Goal: Feedback & Contribution: Leave review/rating

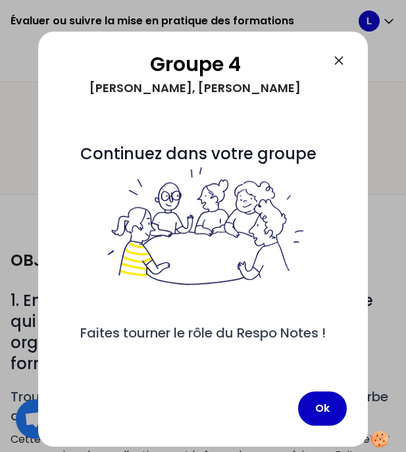
scroll to position [408, 0]
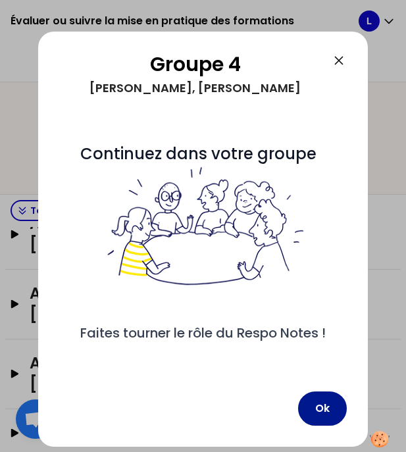
click at [333, 416] on button "Ok" at bounding box center [322, 408] width 49 height 34
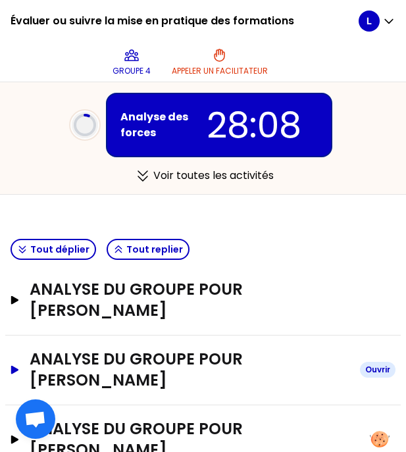
scroll to position [339, 0]
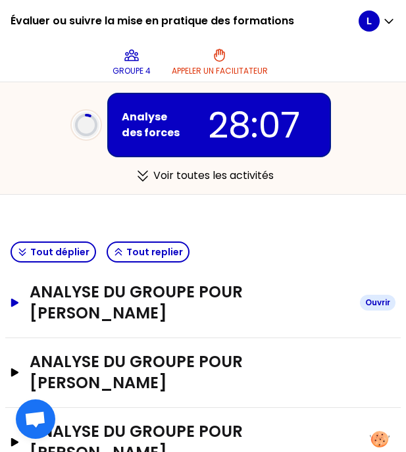
click at [160, 299] on h3 "analyse du groupe pour [PERSON_NAME]" at bounding box center [190, 302] width 320 height 42
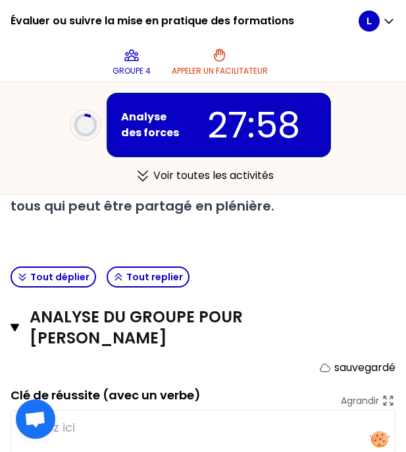
scroll to position [277, 0]
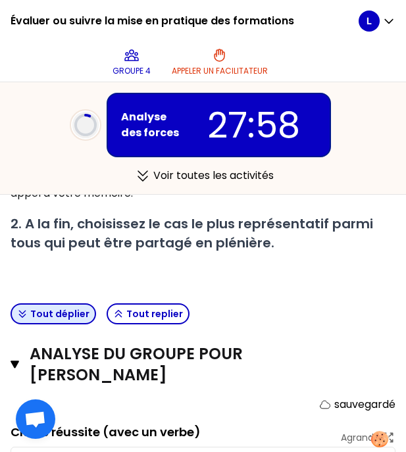
click at [51, 304] on button "Tout déplier" at bounding box center [53, 313] width 85 height 21
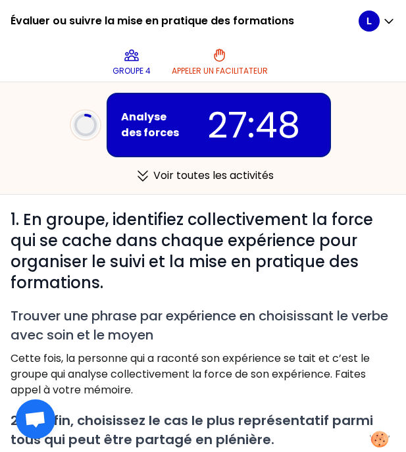
scroll to position [0, 0]
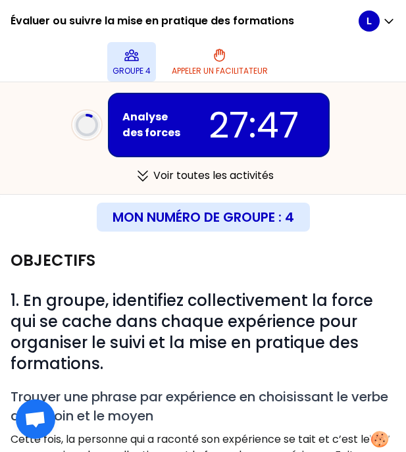
click at [132, 56] on icon at bounding box center [131, 55] width 13 height 11
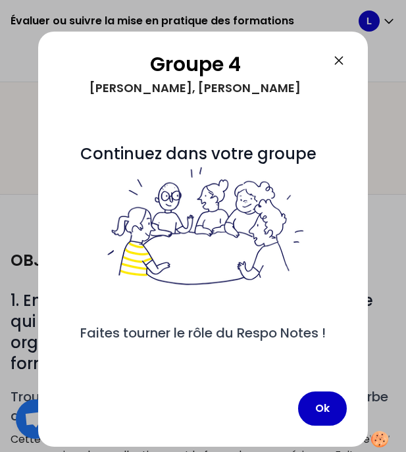
click at [343, 57] on icon at bounding box center [339, 61] width 8 height 8
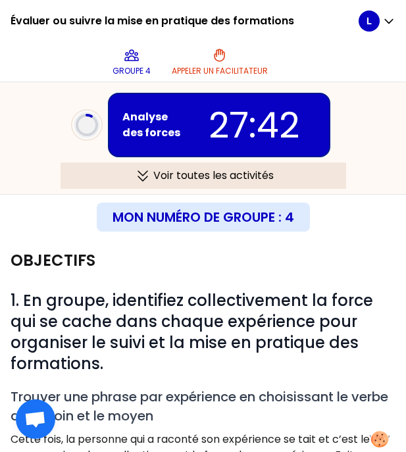
click at [164, 183] on div "Voir toutes les activités" at bounding box center [202, 175] width 285 height 26
type textarea "impact ciblage en amont"
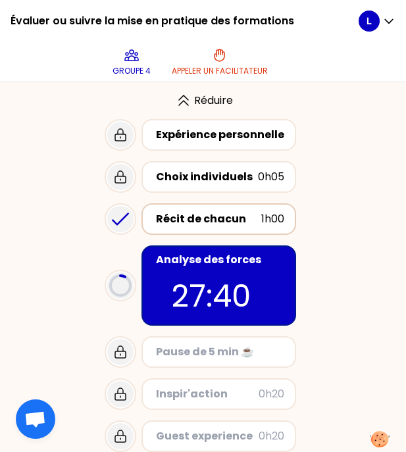
click at [225, 208] on div "Récit de chacun 1h00" at bounding box center [218, 219] width 155 height 32
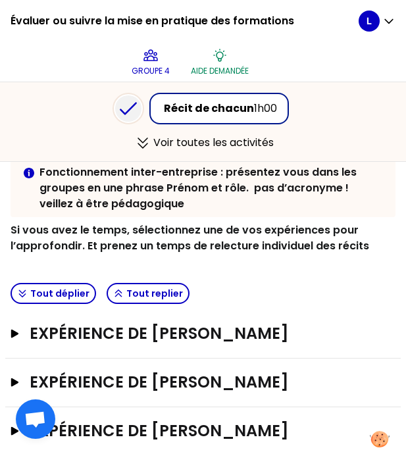
scroll to position [216, 0]
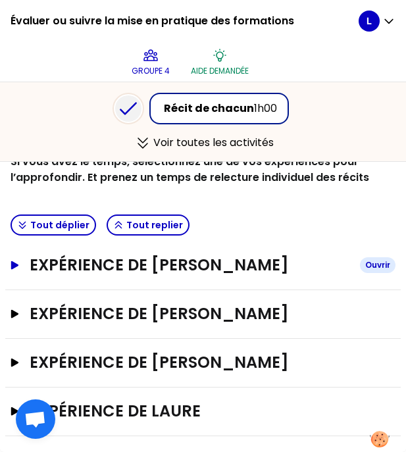
click at [279, 264] on h3 "Expérience de [PERSON_NAME]" at bounding box center [190, 264] width 320 height 21
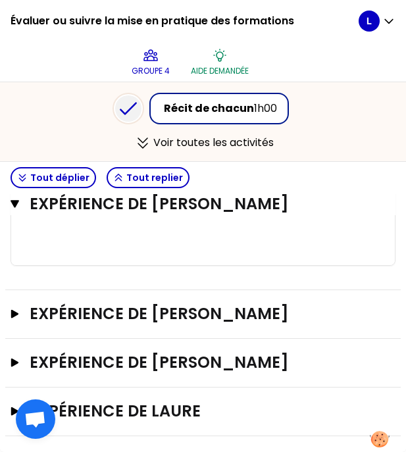
scroll to position [1757, 0]
click at [264, 314] on h3 "Expérience de [PERSON_NAME]" at bounding box center [190, 313] width 320 height 21
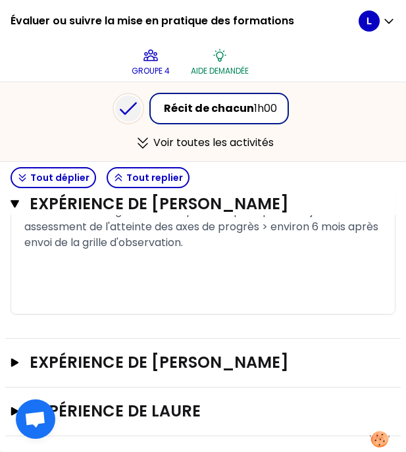
scroll to position [2882, 0]
click at [71, 177] on button "Tout déplier" at bounding box center [53, 177] width 85 height 21
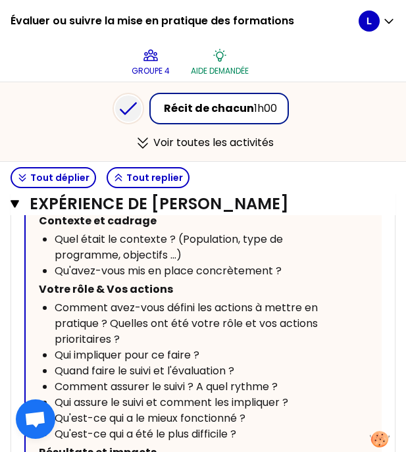
scroll to position [2113, 0]
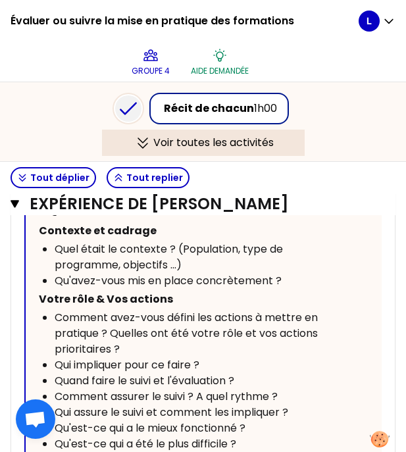
click at [144, 144] on icon at bounding box center [142, 143] width 21 height 16
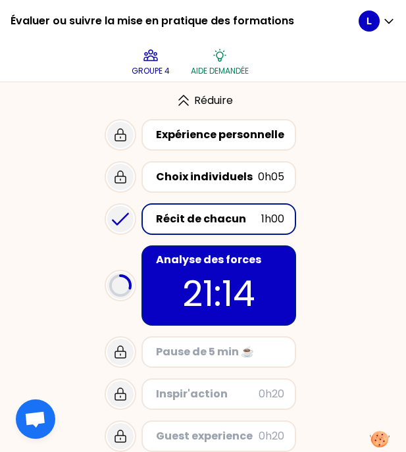
click at [190, 277] on p "21:14" at bounding box center [218, 293] width 131 height 51
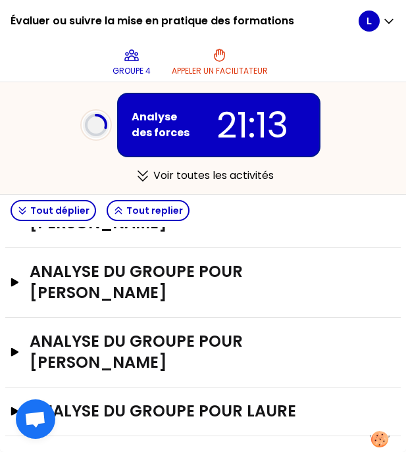
scroll to position [408, 0]
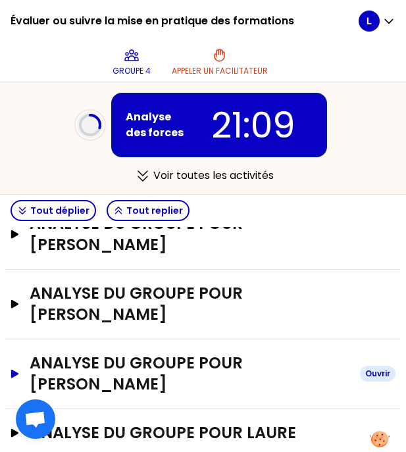
click at [183, 369] on h3 "analyse du groupe pour [PERSON_NAME]" at bounding box center [190, 373] width 320 height 42
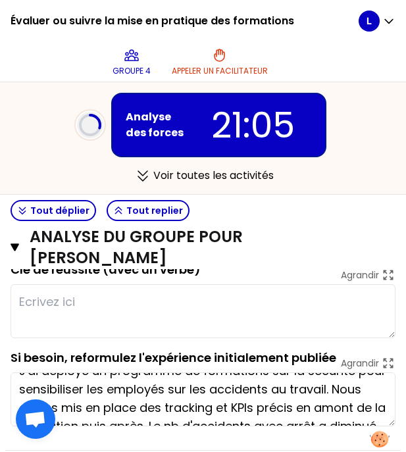
scroll to position [0, 0]
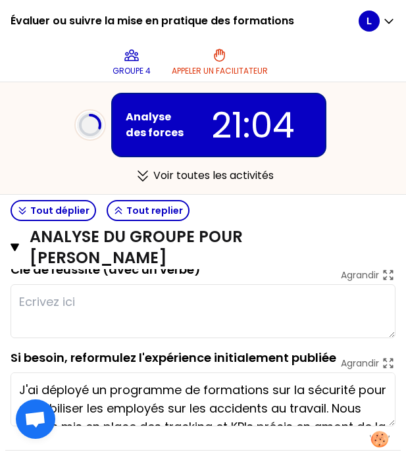
click at [153, 291] on textarea at bounding box center [203, 311] width 385 height 54
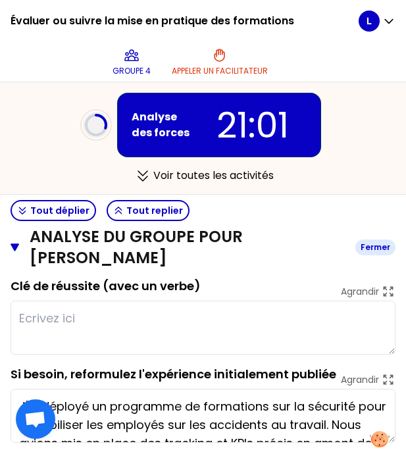
scroll to position [560, 0]
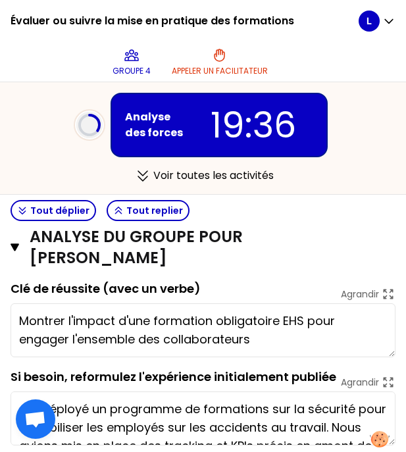
drag, startPoint x: 20, startPoint y: 299, endPoint x: 65, endPoint y: 297, distance: 44.8
click at [65, 303] on textarea "Montrer l'impact d'une formation obligatoire EHS pour engager l'ensemble des co…" at bounding box center [203, 330] width 385 height 54
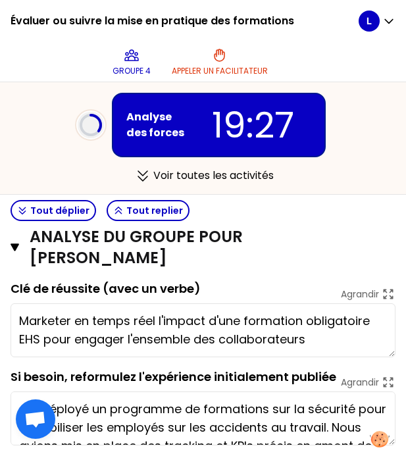
click at [41, 316] on textarea "Marketer en temps réel l'impact d'une formation obligatoire EHS pour engager l'…" at bounding box center [203, 330] width 385 height 54
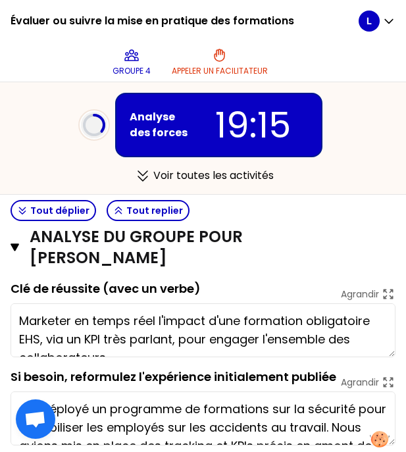
scroll to position [7, 0]
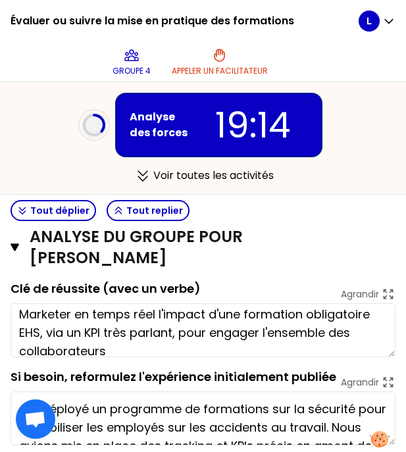
click at [107, 311] on textarea "Marketer en temps réel l'impact d'une formation obligatoire EHS, via un KPI trè…" at bounding box center [203, 330] width 385 height 54
click at [105, 311] on textarea "Marketer en temps réel l'impact d'une formation obligatoire EHS, via un KPI trè…" at bounding box center [203, 330] width 385 height 54
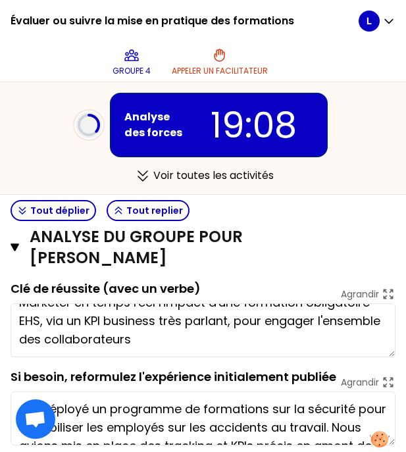
scroll to position [14, 0]
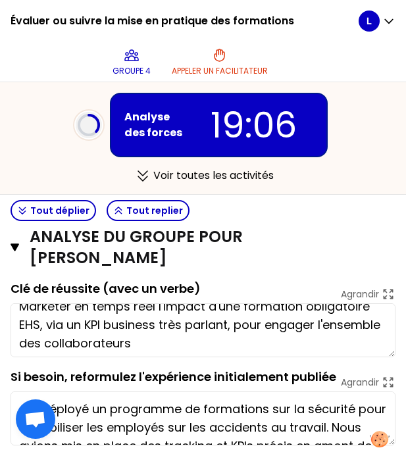
drag, startPoint x: 169, startPoint y: 323, endPoint x: 43, endPoint y: 323, distance: 126.2
click at [43, 324] on textarea "Marketer en temps réel l'impact d'une formation obligatoire EHS, via un KPI bus…" at bounding box center [203, 330] width 385 height 54
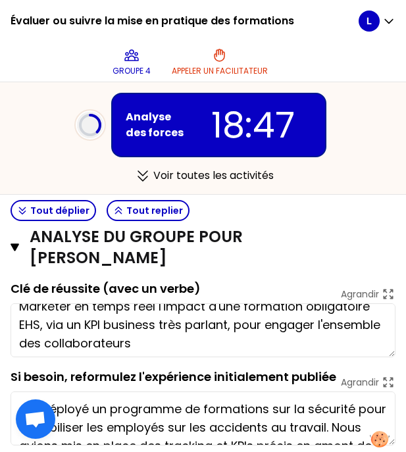
scroll to position [16, 0]
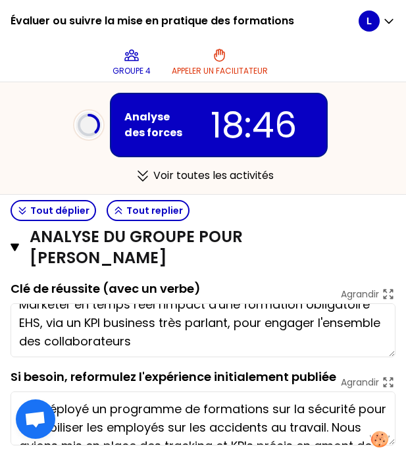
click at [258, 303] on textarea "Marketer en temps réel l'impact d'une formation obligatoire EHS, via un KPI bus…" at bounding box center [203, 330] width 385 height 54
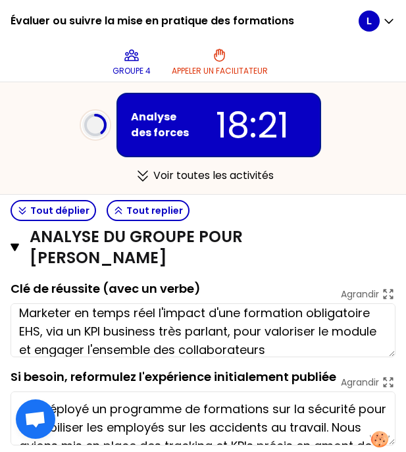
scroll to position [7, 0]
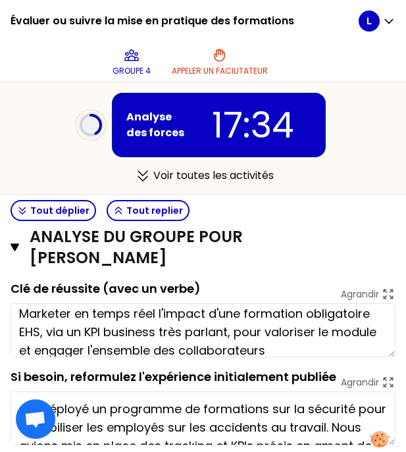
drag, startPoint x: 158, startPoint y: 307, endPoint x: 107, endPoint y: 311, distance: 51.4
click at [107, 311] on textarea "Marketer en temps réel l'impact d'une formation obligatoire EHS, via un KPI bus…" at bounding box center [203, 330] width 385 height 54
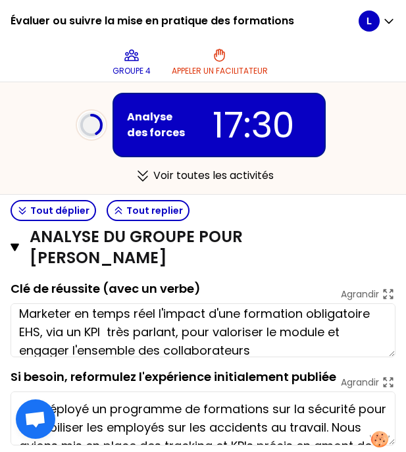
drag, startPoint x: 67, startPoint y: 310, endPoint x: 101, endPoint y: 311, distance: 33.6
click at [101, 311] on textarea "Marketer en temps réel l'impact d'une formation obligatoire EHS, via un KPI trè…" at bounding box center [203, 330] width 385 height 54
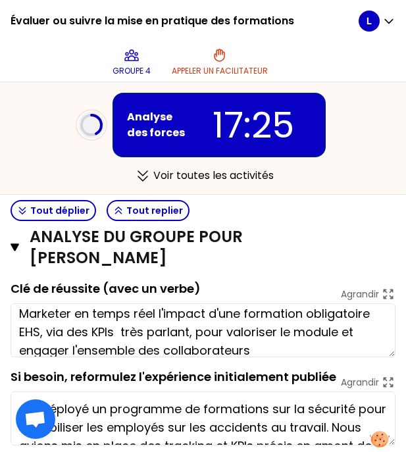
click at [119, 309] on textarea "Marketer en temps réel l'impact d'une formation obligatoire EHS, via des KPIs t…" at bounding box center [203, 330] width 385 height 54
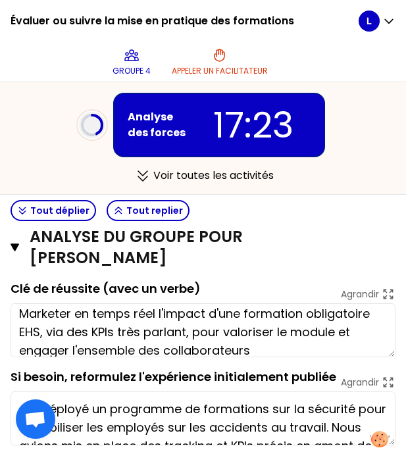
click at [185, 312] on textarea "Marketer en temps réel l'impact d'une formation obligatoire EHS, via des KPIs t…" at bounding box center [203, 330] width 385 height 54
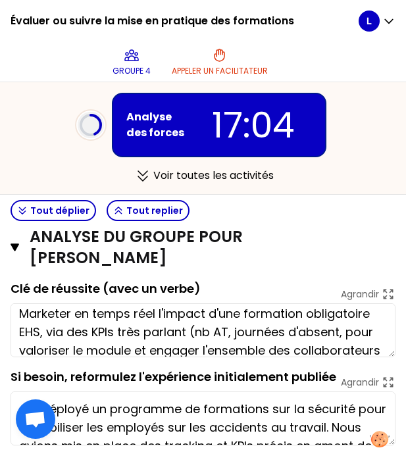
drag, startPoint x: 233, startPoint y: 312, endPoint x: 265, endPoint y: 312, distance: 31.6
click at [265, 312] on textarea "Marketer en temps réel l'impact d'une formation obligatoire EHS, via des KPIs t…" at bounding box center [203, 330] width 385 height 54
click at [288, 309] on textarea "Marketer en temps réel l'impact d'une formation obligatoire EHS, via des KPIs t…" at bounding box center [203, 330] width 385 height 54
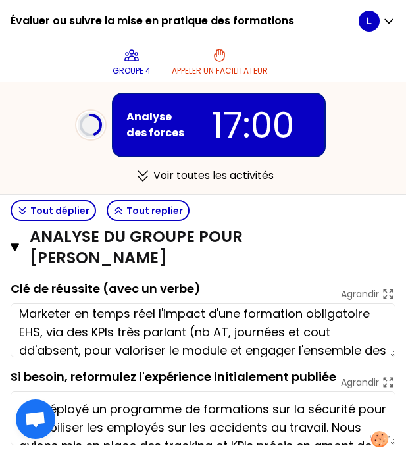
scroll to position [9, 0]
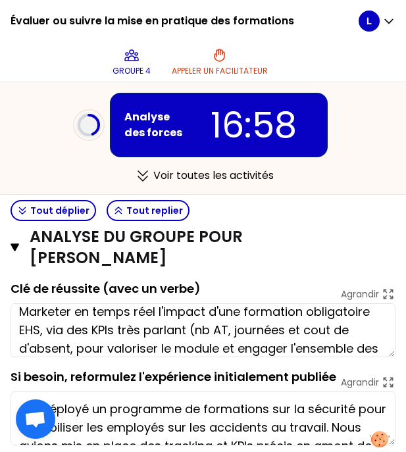
click at [233, 312] on textarea "Marketer en temps réel l'impact d'une formation obligatoire EHS, via des KPIs t…" at bounding box center [203, 330] width 385 height 54
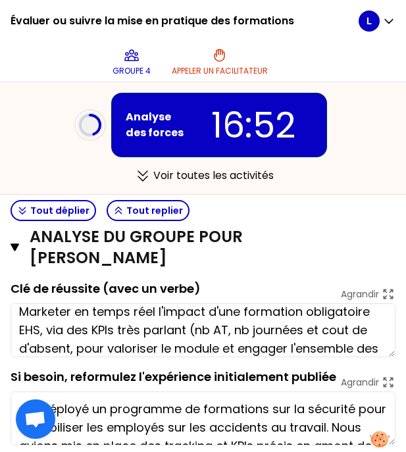
drag, startPoint x: 68, startPoint y: 323, endPoint x: 10, endPoint y: 326, distance: 57.9
click at [9, 326] on div "analyse du groupe pour [PERSON_NAME] sauvegardé Clé de réussite (avec un verbe)…" at bounding box center [202, 328] width 395 height 283
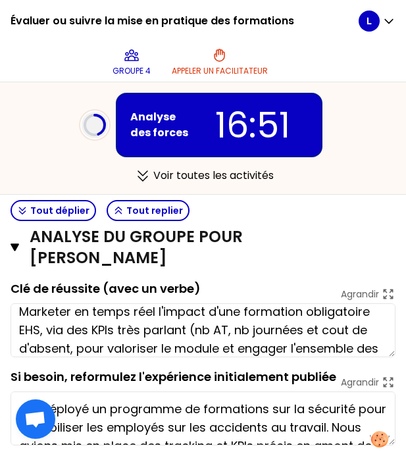
click at [64, 325] on textarea "Marketer en temps réel l'impact d'une formation obligatoire EHS, via des KPIs t…" at bounding box center [203, 330] width 385 height 54
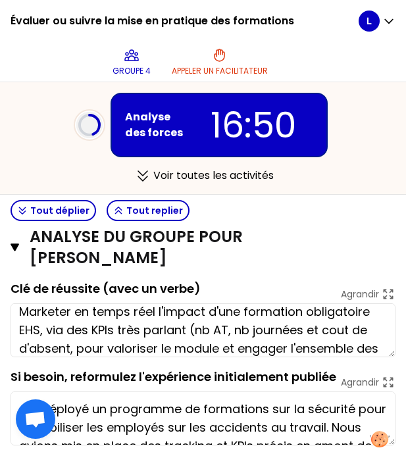
drag, startPoint x: 70, startPoint y: 325, endPoint x: 11, endPoint y: 326, distance: 59.8
click at [11, 326] on textarea "Marketer en temps réel l'impact d'une formation obligatoire EHS, via des KPIs t…" at bounding box center [203, 330] width 385 height 54
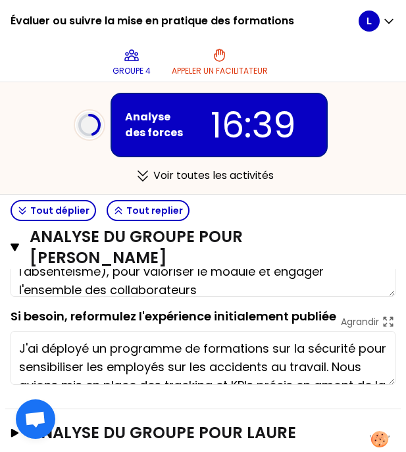
scroll to position [40, 0]
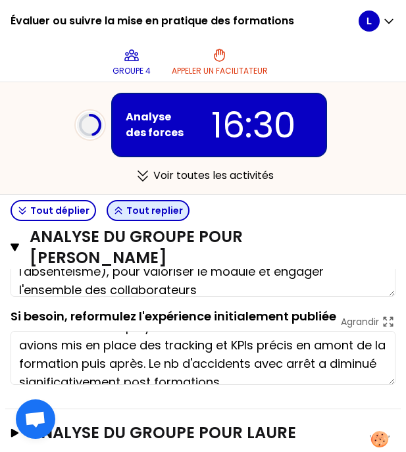
type textarea "Marketer en temps réel l'impact d'une formation obligatoire EHS, via des KPIs t…"
click at [141, 208] on button "Tout replier" at bounding box center [148, 210] width 83 height 21
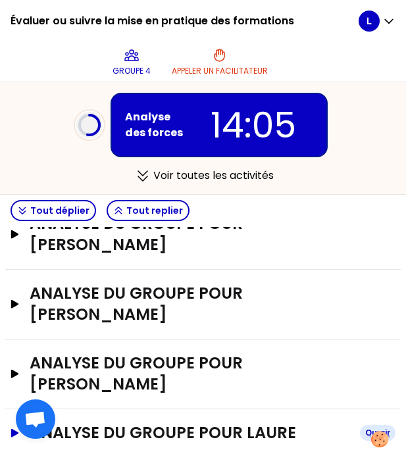
click at [374, 425] on div "Ouvrir" at bounding box center [378, 433] width 36 height 16
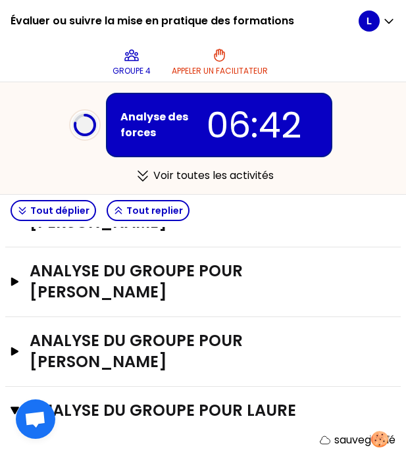
scroll to position [621, 0]
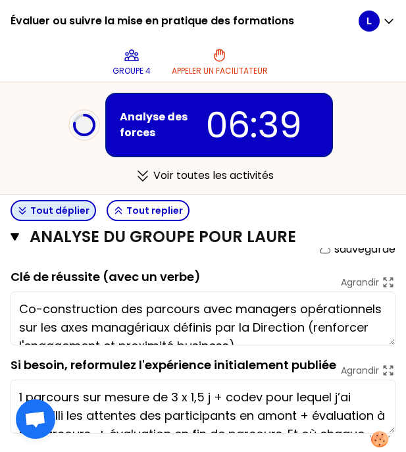
click at [35, 211] on button "Tout déplier" at bounding box center [53, 210] width 85 height 21
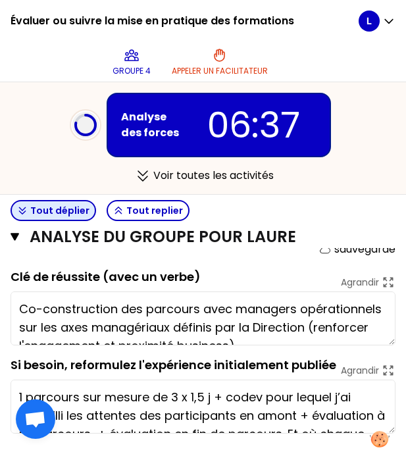
click at [20, 208] on icon "button" at bounding box center [22, 210] width 6 height 7
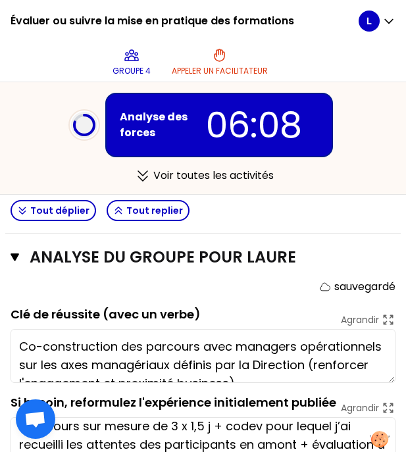
scroll to position [0, 0]
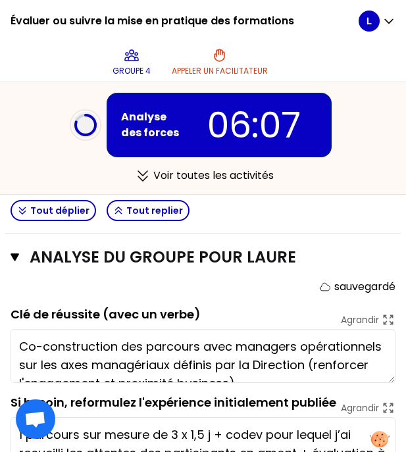
drag, startPoint x: 236, startPoint y: 428, endPoint x: -5, endPoint y: 398, distance: 242.5
click at [0, 398] on html "Évaluer ou suivre la mise en pratique des formations Groupe 4 Appeler un facili…" at bounding box center [203, 226] width 406 height 452
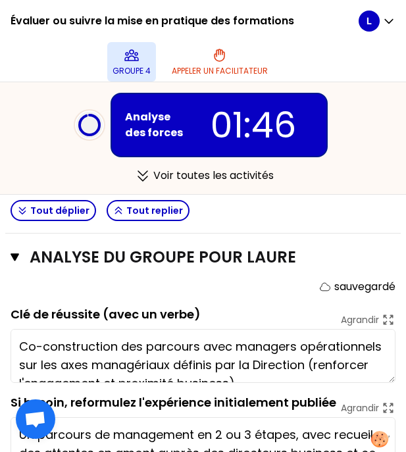
type textarea "Un parcours de management en 2 ou 3 étapes, avec recueil des attentes en amont …"
click at [126, 55] on icon at bounding box center [132, 55] width 16 height 16
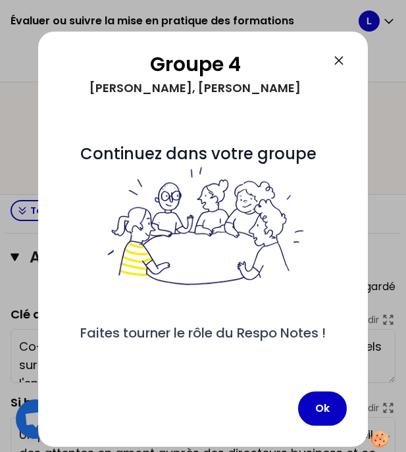
click at [347, 62] on icon at bounding box center [339, 61] width 16 height 16
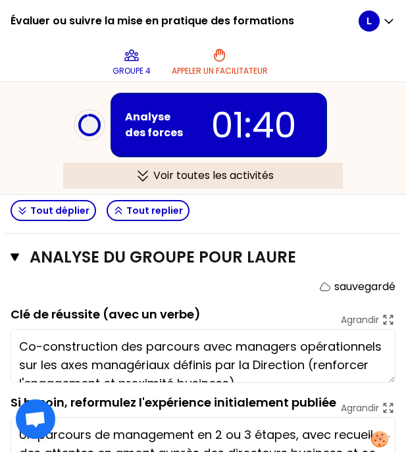
click at [211, 172] on div "Voir toutes les activités" at bounding box center [202, 175] width 279 height 26
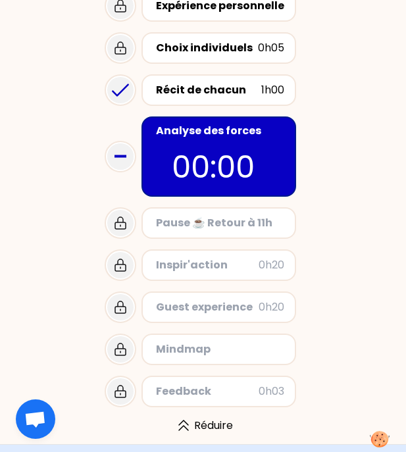
scroll to position [101, 0]
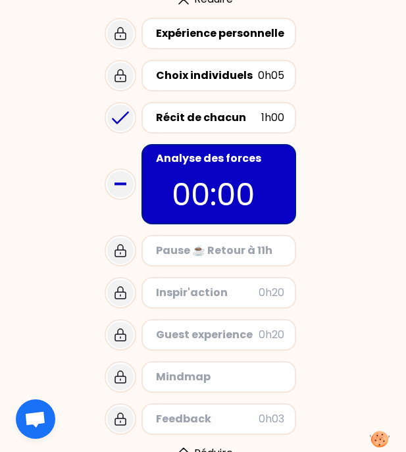
click at [121, 181] on icon at bounding box center [120, 184] width 26 height 26
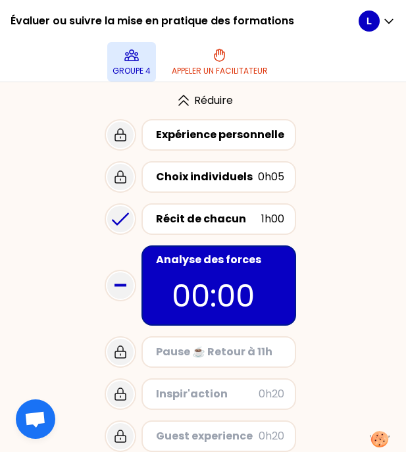
click at [127, 58] on icon at bounding box center [132, 55] width 16 height 16
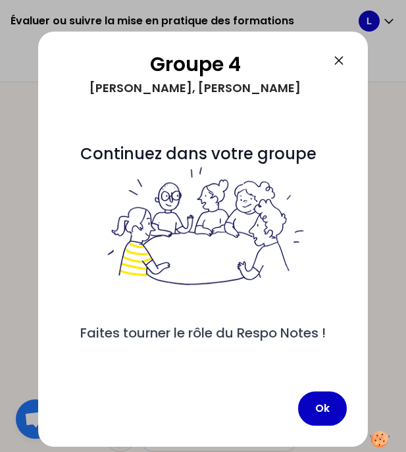
click at [347, 55] on icon at bounding box center [339, 61] width 16 height 16
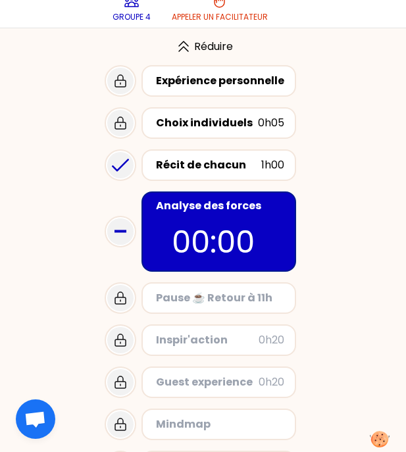
scroll to position [64, 0]
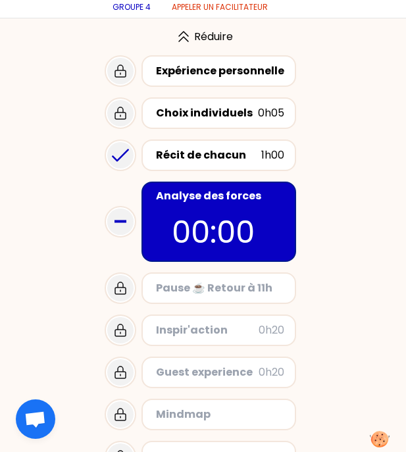
click at [222, 127] on div "Choix individuels 0h05" at bounding box center [218, 113] width 155 height 32
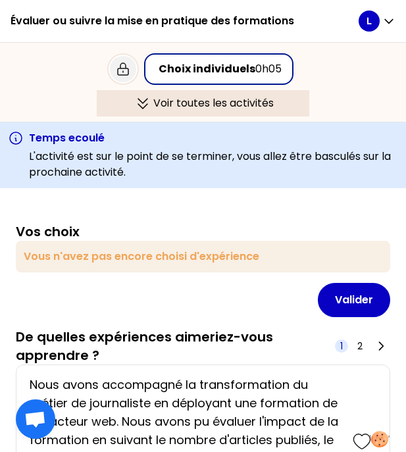
click at [186, 100] on div "Voir toutes les activités" at bounding box center [203, 103] width 212 height 26
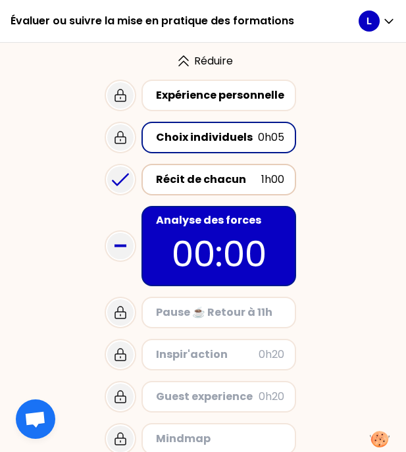
click at [212, 178] on div "Récit de chacun" at bounding box center [208, 180] width 105 height 16
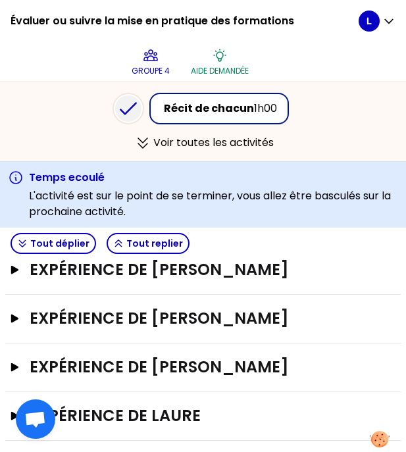
scroll to position [282, 0]
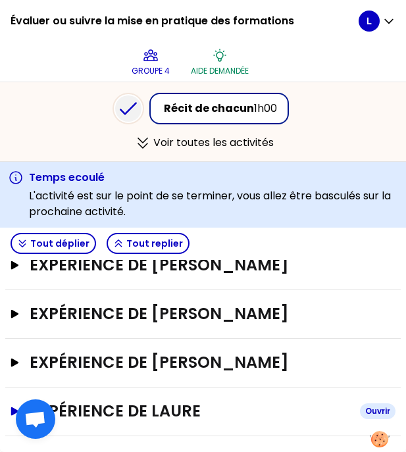
click at [175, 414] on h3 "Expérience de Laure" at bounding box center [190, 410] width 320 height 21
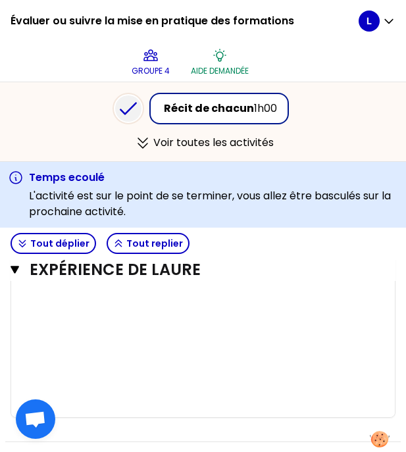
scroll to position [1561, 0]
click at [164, 237] on button "Tout replier" at bounding box center [148, 243] width 83 height 21
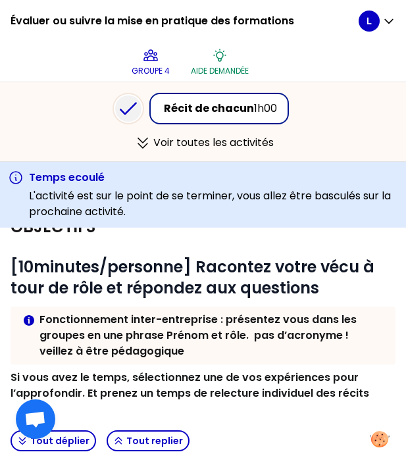
scroll to position [0, 0]
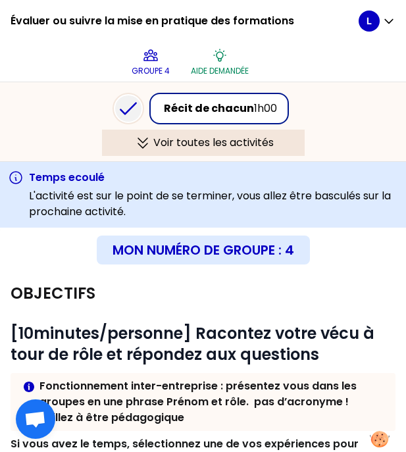
click at [208, 142] on div "Voir toutes les activités" at bounding box center [203, 143] width 203 height 26
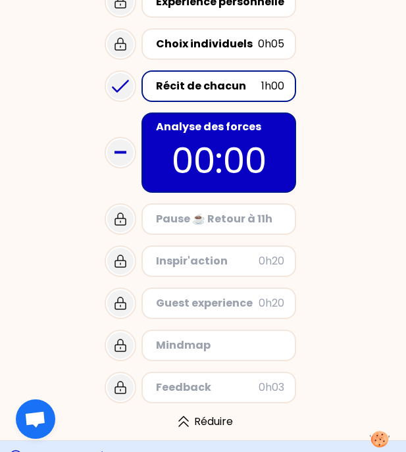
scroll to position [155, 0]
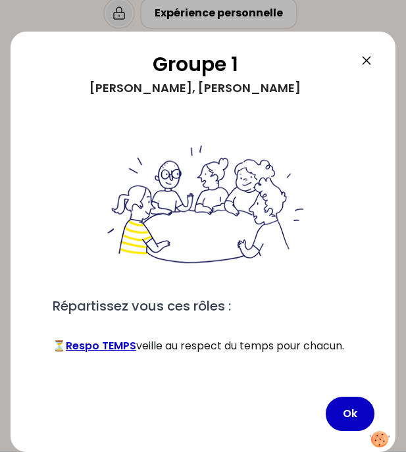
scroll to position [97, 0]
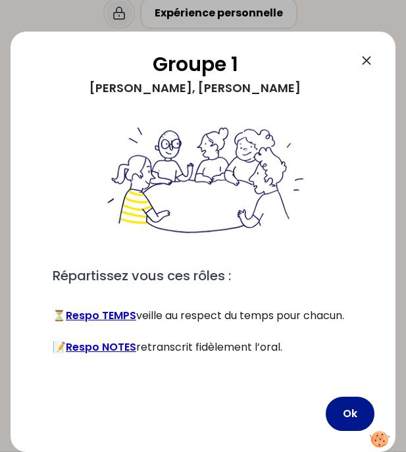
click at [350, 410] on button "Ok" at bounding box center [349, 413] width 49 height 34
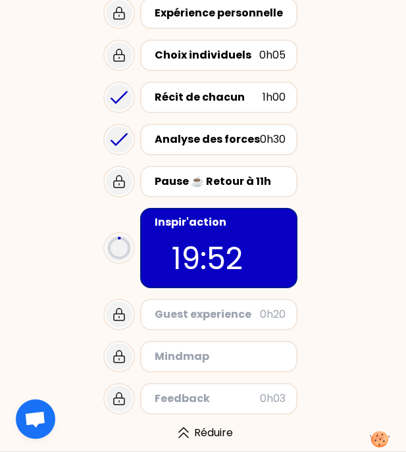
click at [232, 257] on p "19:52" at bounding box center [219, 258] width 95 height 46
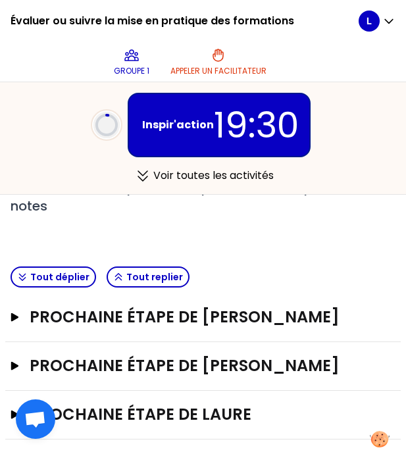
scroll to position [229, 0]
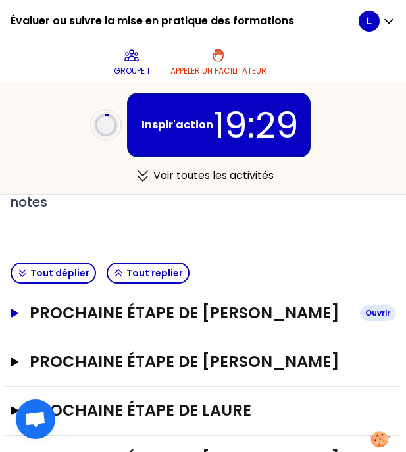
click at [125, 312] on h3 "Prochaine étape de [PERSON_NAME]" at bounding box center [190, 312] width 320 height 21
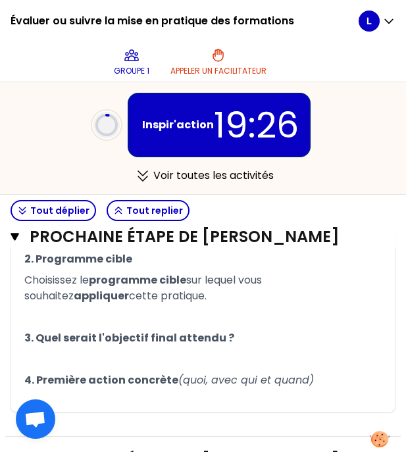
scroll to position [383, 0]
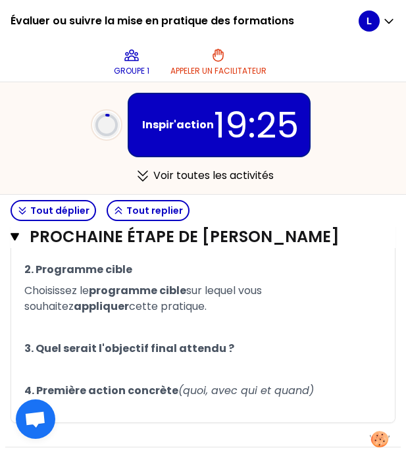
click at [243, 309] on p "Choisissez le programme cible sur lequel vous souhaitez appliquer cette pratiqu…" at bounding box center [202, 298] width 357 height 37
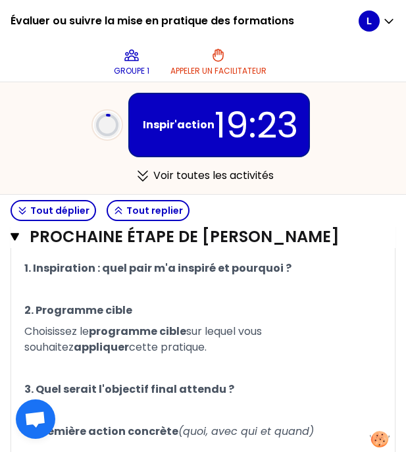
scroll to position [340, 0]
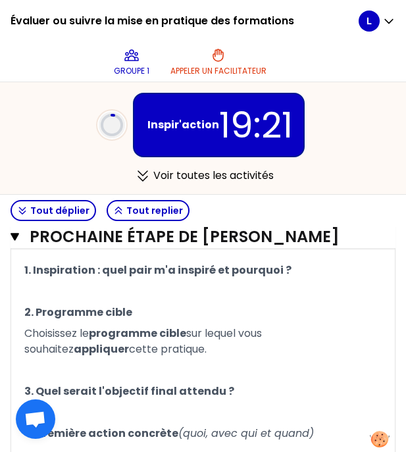
click at [200, 283] on p "﻿" at bounding box center [202, 291] width 357 height 21
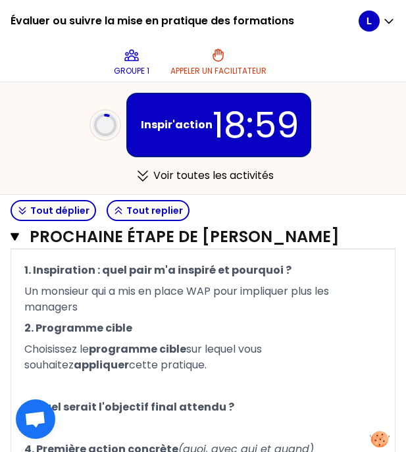
click at [149, 357] on p "Choisissez le programme cible sur lequel vous souhaitez appliquer cette pratiqu…" at bounding box center [202, 357] width 357 height 37
click at [149, 364] on p "Choisissez le programme cible sur lequel vous souhaitez appliquer cette pratiqu…" at bounding box center [202, 357] width 357 height 37
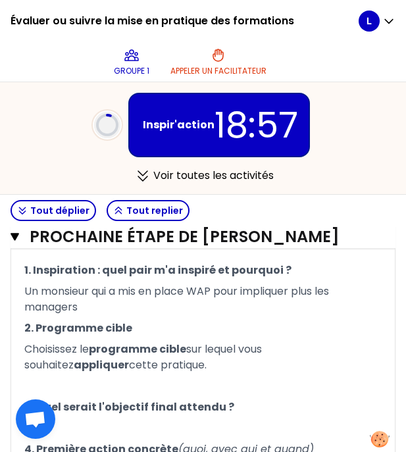
click at [126, 377] on p "﻿" at bounding box center [202, 385] width 357 height 21
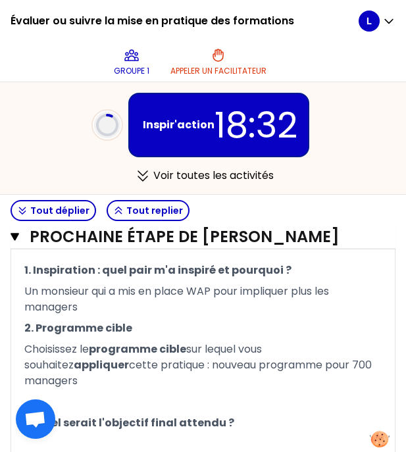
click at [274, 433] on p "﻿" at bounding box center [202, 443] width 357 height 21
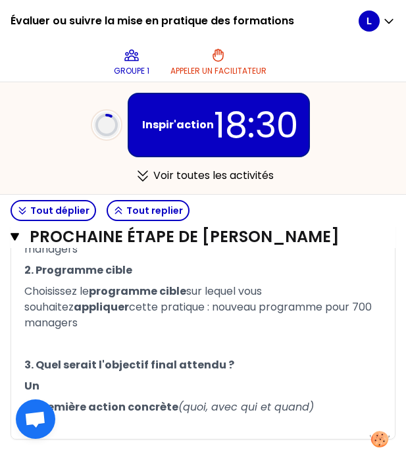
scroll to position [412, 0]
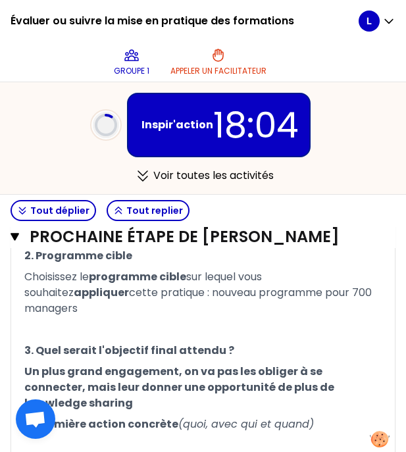
click at [61, 435] on p "﻿" at bounding box center [202, 445] width 357 height 21
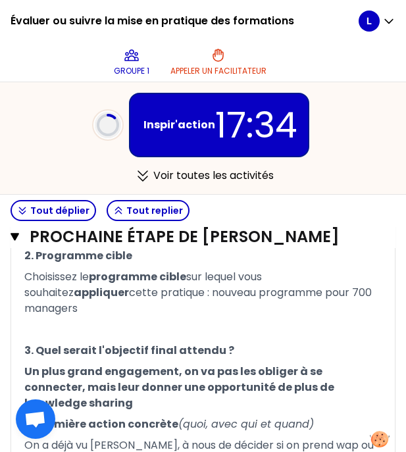
click at [185, 319] on p "﻿" at bounding box center [202, 329] width 357 height 21
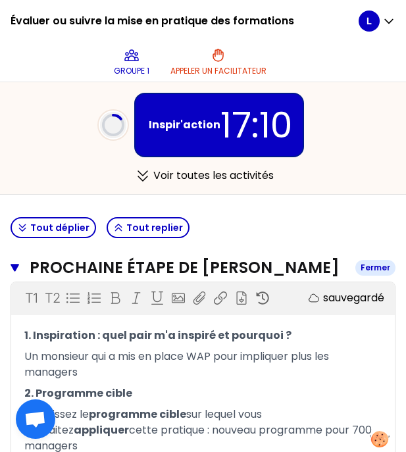
scroll to position [277, 0]
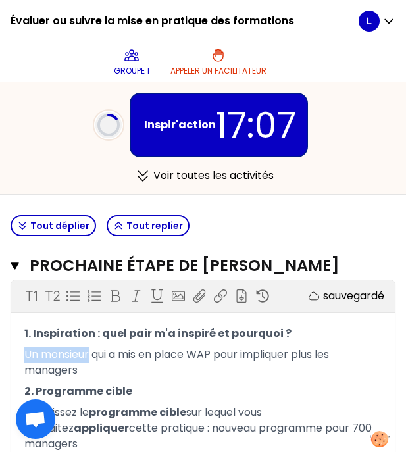
drag, startPoint x: 91, startPoint y: 354, endPoint x: -2, endPoint y: 354, distance: 93.4
click at [0, 354] on html "Évaluer ou suivre la mise en pratique des formations Groupe 1 Appeler un facili…" at bounding box center [203, 226] width 406 height 452
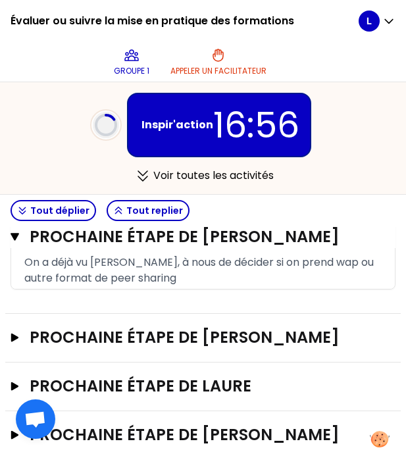
scroll to position [586, 0]
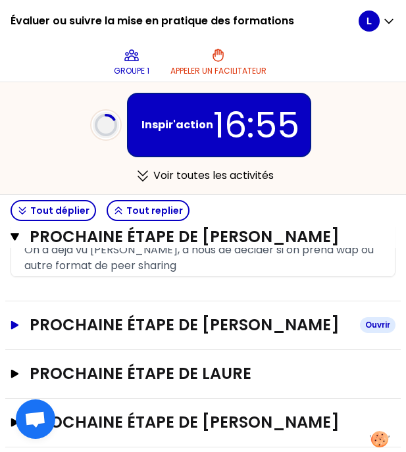
click at [21, 314] on button "Prochaine étape de [PERSON_NAME]" at bounding box center [203, 324] width 385 height 21
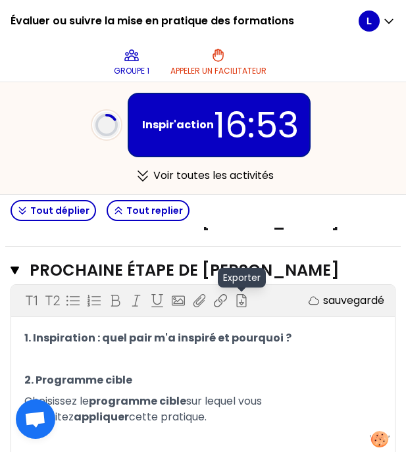
scroll to position [640, 0]
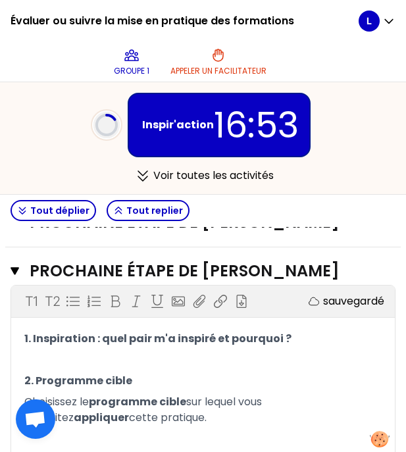
click at [181, 349] on p "﻿" at bounding box center [202, 359] width 357 height 21
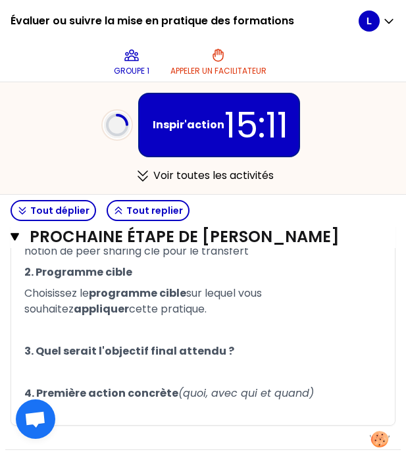
scroll to position [729, 0]
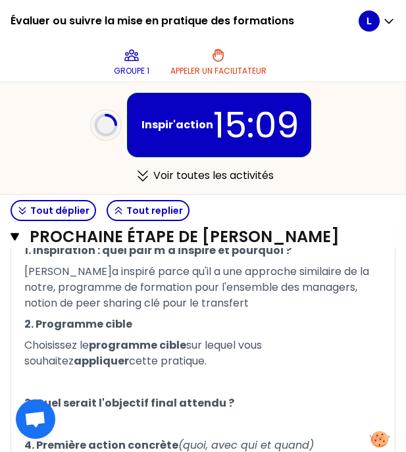
click at [213, 355] on p "Choisissez le programme cible sur lequel vous souhaitez appliquer cette pratiqu…" at bounding box center [202, 353] width 357 height 37
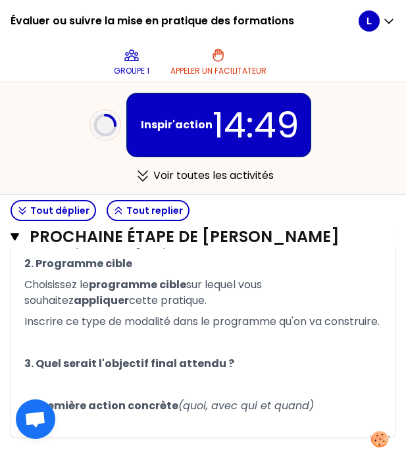
scroll to position [788, 0]
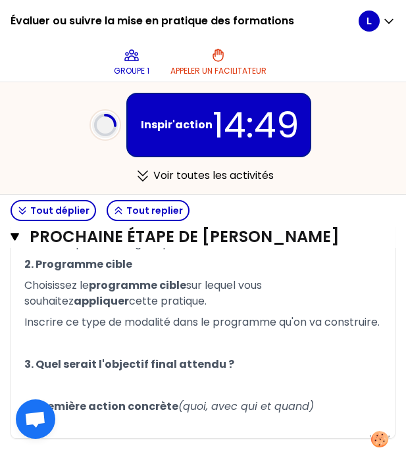
click at [226, 347] on p "﻿" at bounding box center [202, 343] width 357 height 21
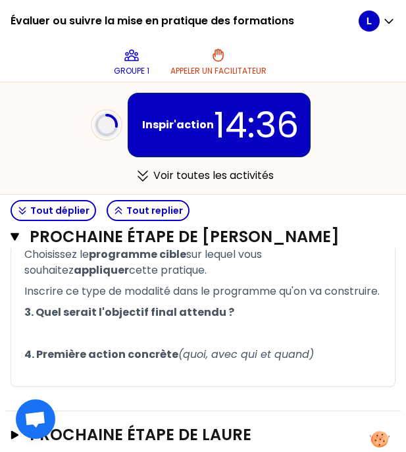
scroll to position [820, 0]
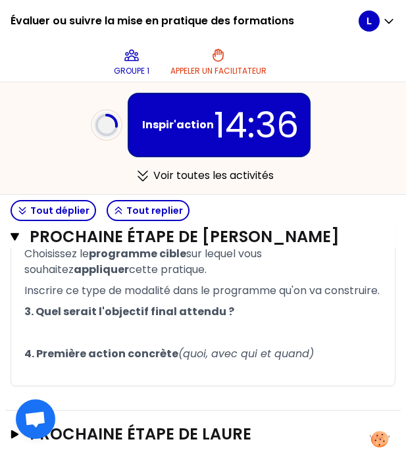
click at [193, 333] on p "﻿" at bounding box center [202, 332] width 357 height 21
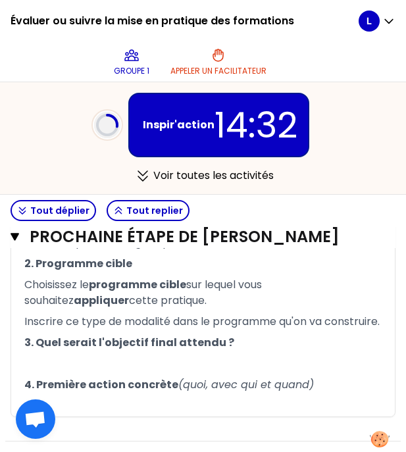
scroll to position [794, 0]
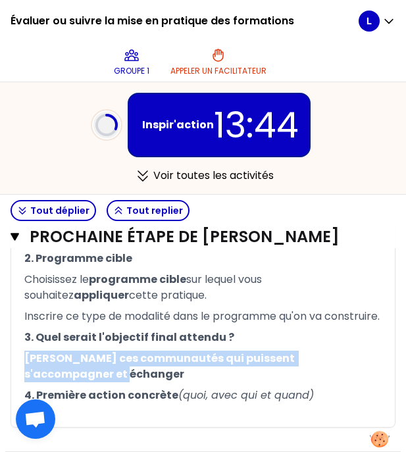
drag, startPoint x: 94, startPoint y: 376, endPoint x: 18, endPoint y: 362, distance: 77.6
click at [18, 362] on div "1. Inspiration : quel pair m'a inspiré et pourquoi ? [PERSON_NAME]a inspiré par…" at bounding box center [202, 300] width 383 height 252
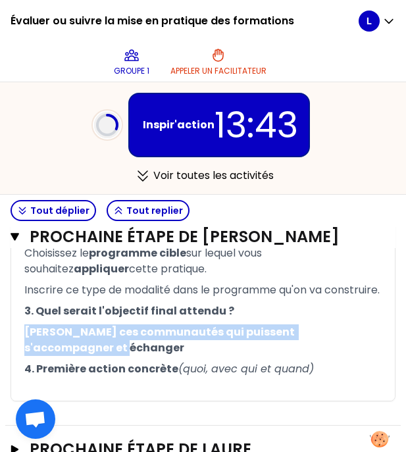
scroll to position [830, 0]
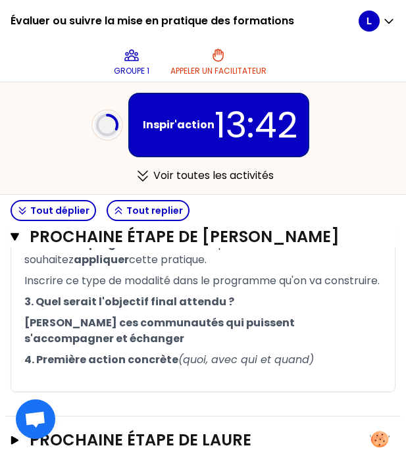
click at [111, 383] on p "﻿" at bounding box center [202, 380] width 357 height 21
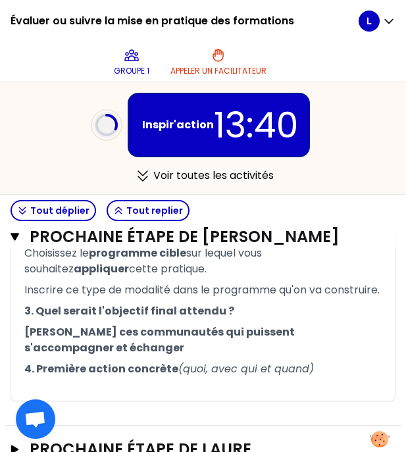
scroll to position [821, 0]
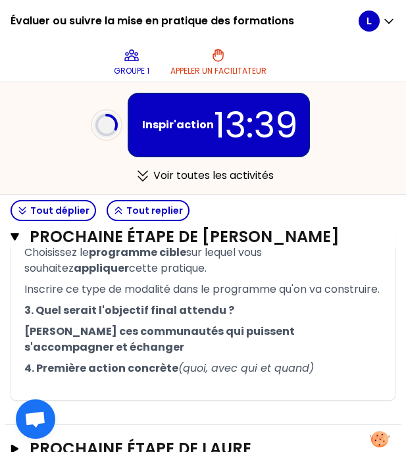
click at [135, 349] on p "[PERSON_NAME] ces communautés qui puissent s'accompagner et échanger" at bounding box center [202, 339] width 357 height 37
click at [49, 379] on p "4. Première action concrète (quoi, avec qui et quand)" at bounding box center [202, 368] width 357 height 21
click at [369, 369] on p "4. Première action concrète (quoi, avec qui et quand)" at bounding box center [202, 368] width 357 height 21
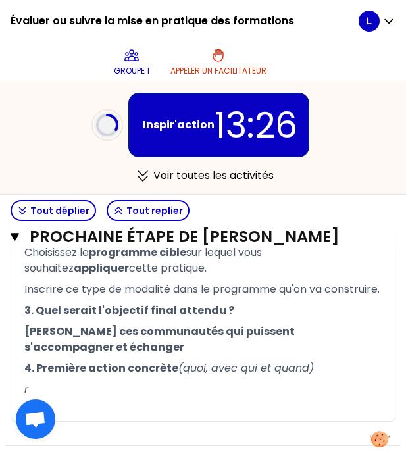
click at [223, 400] on p "r" at bounding box center [202, 389] width 357 height 21
click at [320, 374] on p "4. Première action concrète (quoi, avec qui et quand)" at bounding box center [202, 368] width 357 height 21
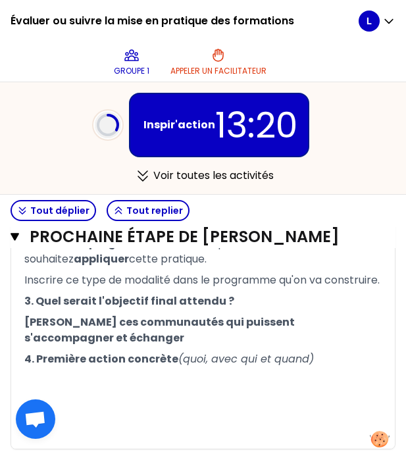
scroll to position [831, 0]
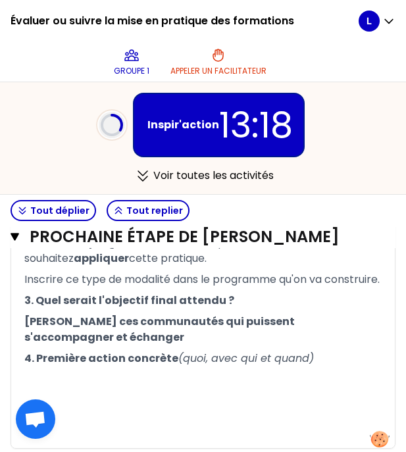
click at [332, 360] on p "4. Première action concrète (quoi, avec qui et quand)" at bounding box center [202, 358] width 357 height 21
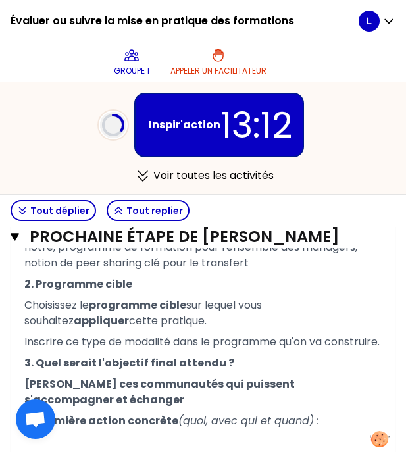
scroll to position [861, 0]
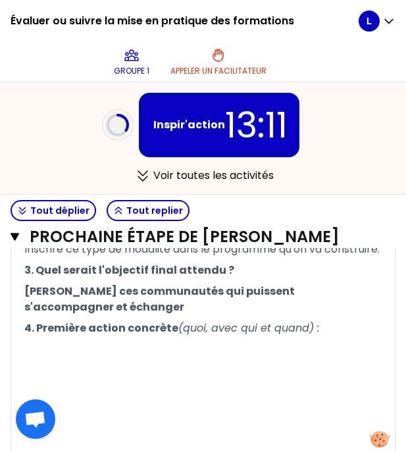
click at [191, 362] on p at bounding box center [202, 357] width 357 height 37
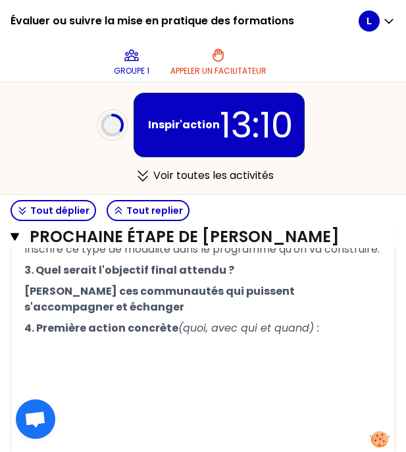
click at [171, 339] on p "4. Première action concrète (quoi, avec qui et quand) :" at bounding box center [202, 328] width 357 height 21
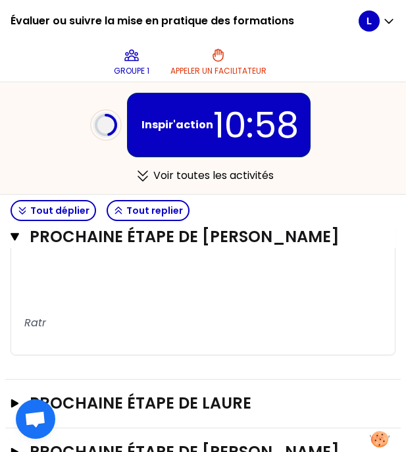
scroll to position [1038, 0]
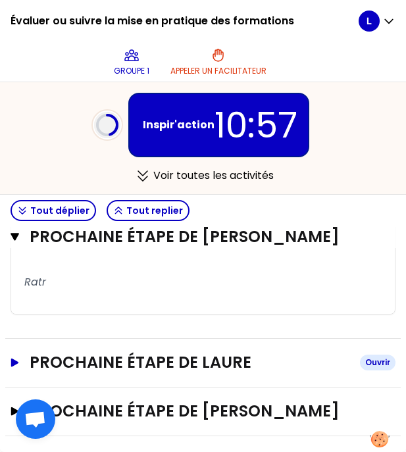
click at [18, 364] on icon "button" at bounding box center [15, 362] width 11 height 9
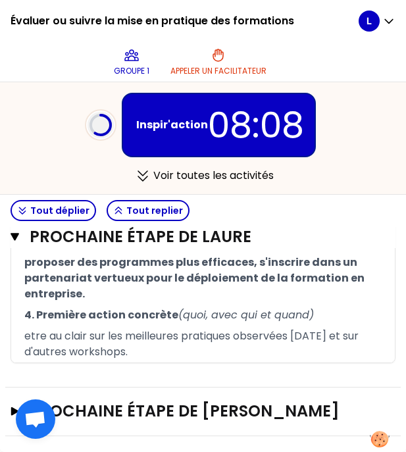
scroll to position [1443, 0]
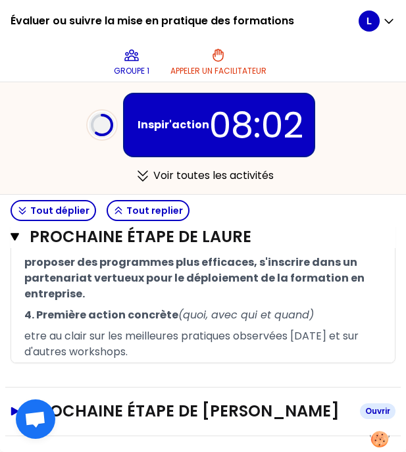
click at [377, 410] on div "Ouvrir" at bounding box center [378, 411] width 36 height 16
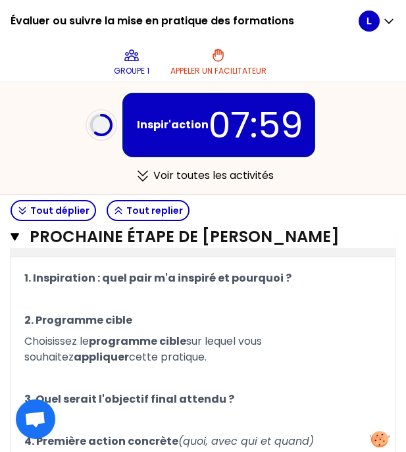
scroll to position [1597, 0]
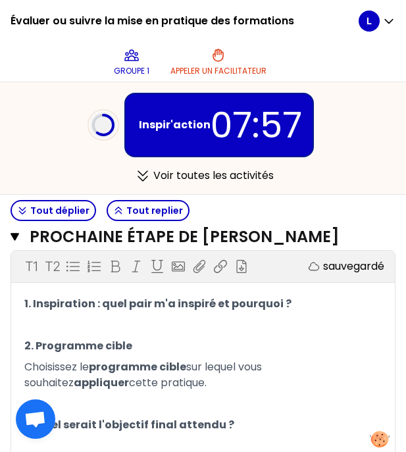
click at [111, 335] on p "﻿" at bounding box center [202, 324] width 357 height 21
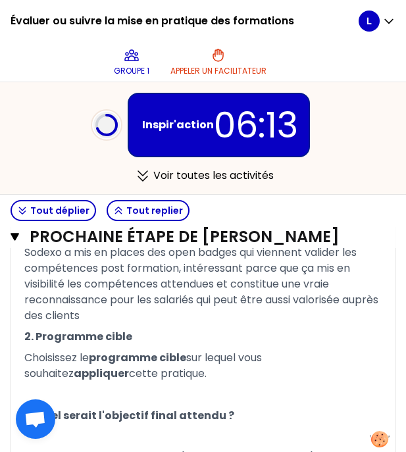
scroll to position [1658, 0]
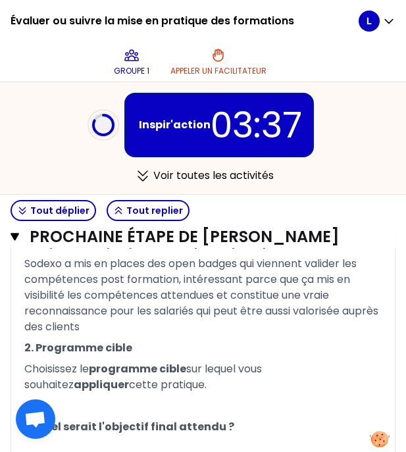
click at [172, 395] on p "Choisissez le programme cible sur lequel vous souhaitez appliquer cette pratiqu…" at bounding box center [202, 376] width 357 height 37
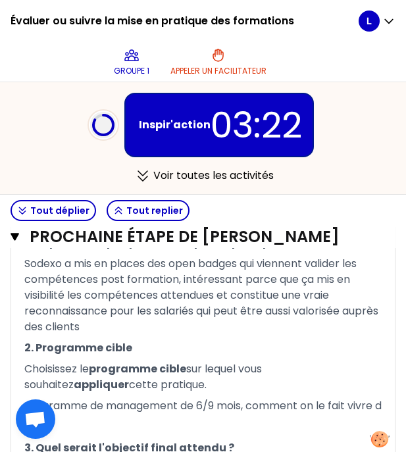
scroll to position [1793, 0]
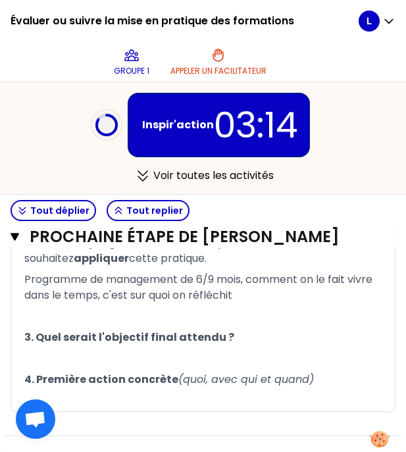
click at [112, 327] on p "﻿" at bounding box center [202, 316] width 357 height 21
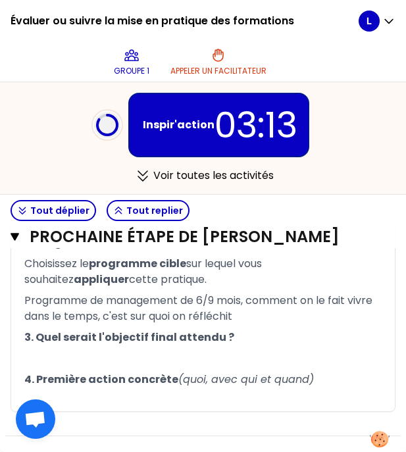
click at [100, 290] on p "Choisissez le programme cible sur lequel vous souhaitez appliquer cette pratiqu…" at bounding box center [202, 271] width 357 height 37
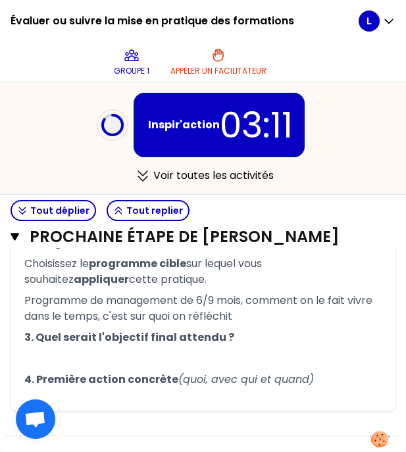
click at [93, 359] on p "﻿" at bounding box center [202, 358] width 357 height 21
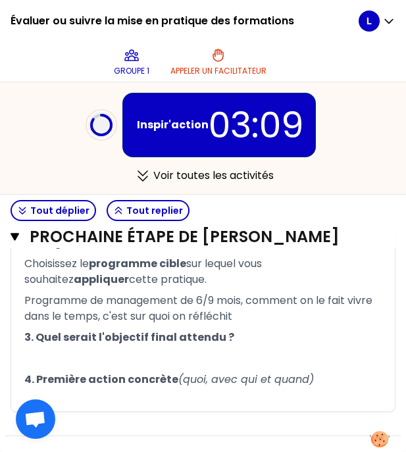
click at [264, 318] on p "Programme de management de 6/9 mois, comment on le fait vivre dans le temps, c'…" at bounding box center [202, 308] width 357 height 37
click at [182, 366] on p "﻿" at bounding box center [202, 358] width 357 height 21
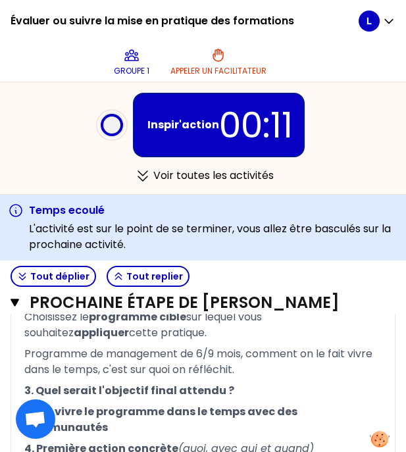
scroll to position [1850, 0]
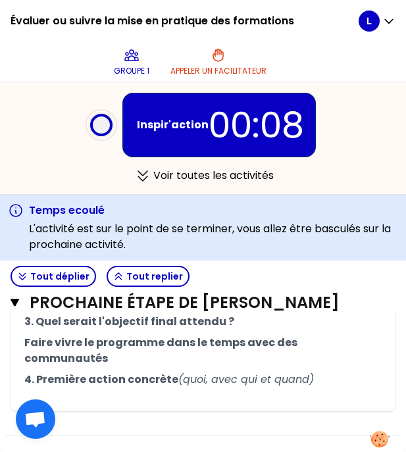
click at [325, 373] on p "4. Première action concrète (quoi, avec qui et quand)" at bounding box center [202, 379] width 357 height 21
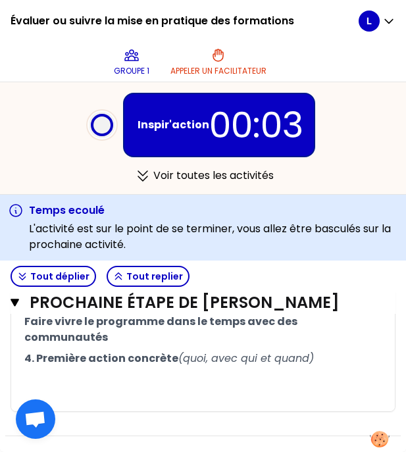
scroll to position [1868, 0]
click at [149, 369] on p "4. Première action concrète (quoi, avec qui et quand)" at bounding box center [202, 358] width 357 height 21
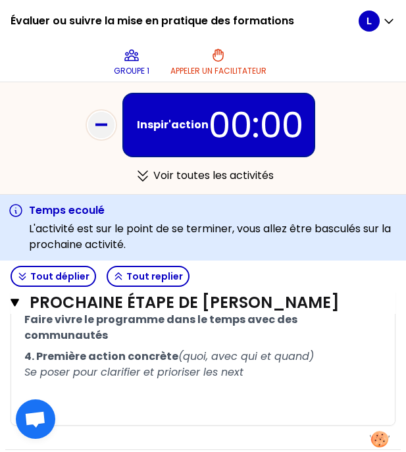
click at [266, 400] on p "﻿" at bounding box center [202, 393] width 357 height 21
click at [285, 374] on p "4. Première action concrète (quoi, avec qui et quand) Se poser pour clarifier e…" at bounding box center [202, 364] width 357 height 37
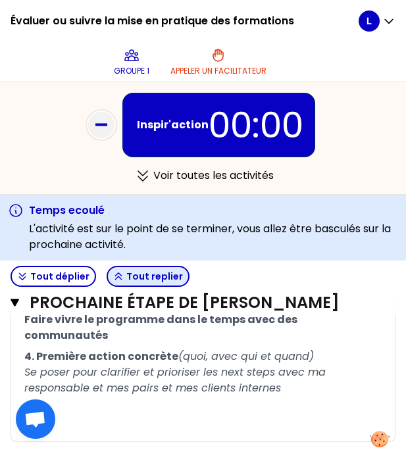
click at [122, 278] on button "Tout replier" at bounding box center [148, 276] width 83 height 21
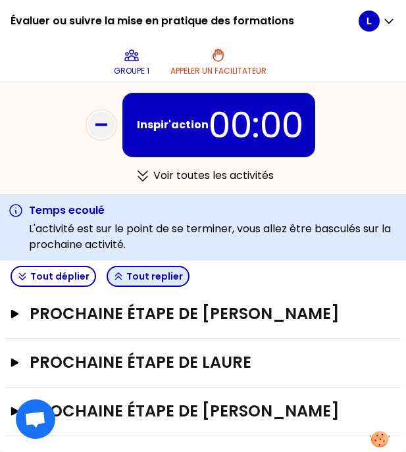
scroll to position [364, 0]
click at [18, 361] on icon "button" at bounding box center [15, 362] width 11 height 9
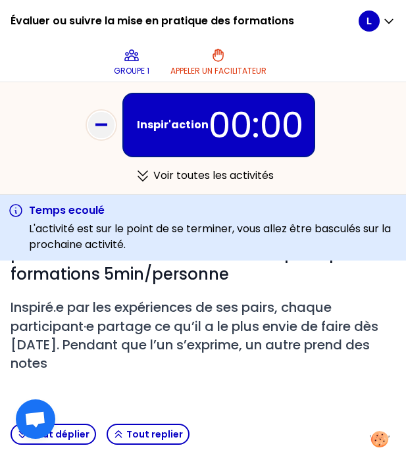
scroll to position [0, 0]
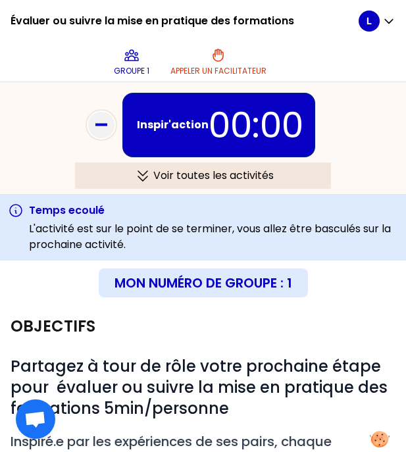
click at [149, 174] on icon at bounding box center [142, 176] width 21 height 16
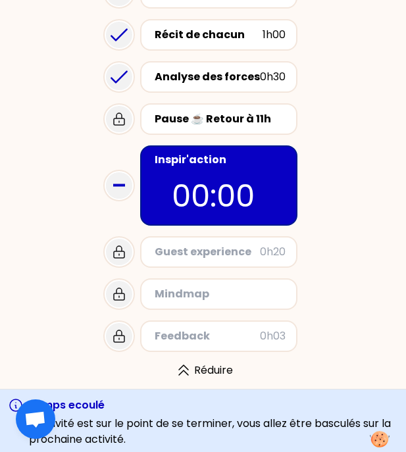
scroll to position [187, 0]
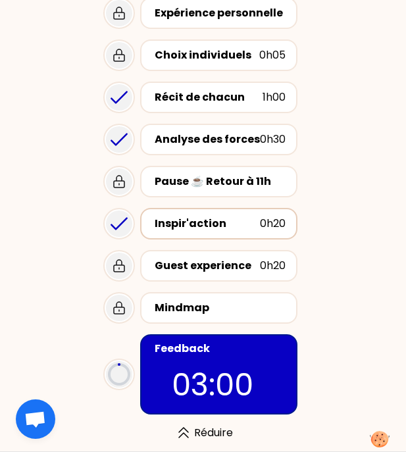
scroll to position [82, 0]
click at [208, 382] on p "02:53" at bounding box center [219, 385] width 95 height 46
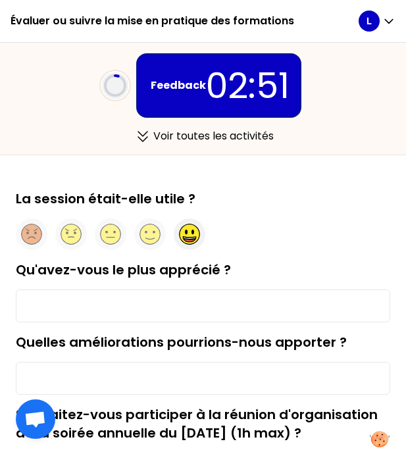
click at [186, 236] on circle at bounding box center [189, 234] width 20 height 20
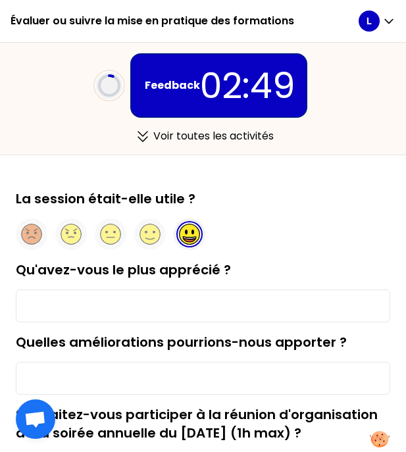
click at [130, 310] on input "Qu'avez-vous le plus apprécié ?" at bounding box center [203, 305] width 374 height 33
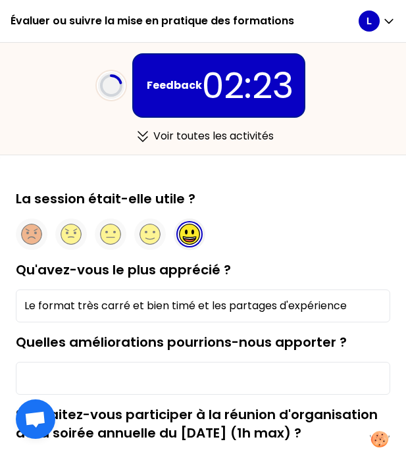
type input "Le format très carré et bien timé et les partages d'expérience"
click at [213, 377] on input "Quelles améliorations pourrions-nous apporter ?" at bounding box center [203, 378] width 374 height 33
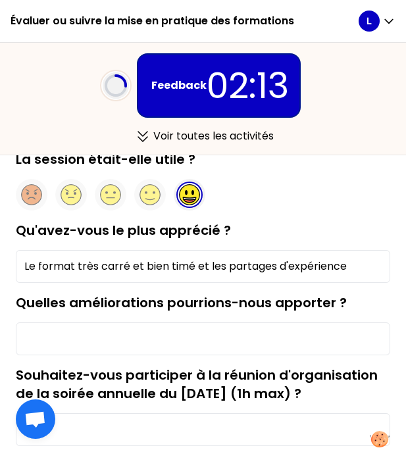
scroll to position [71, 0]
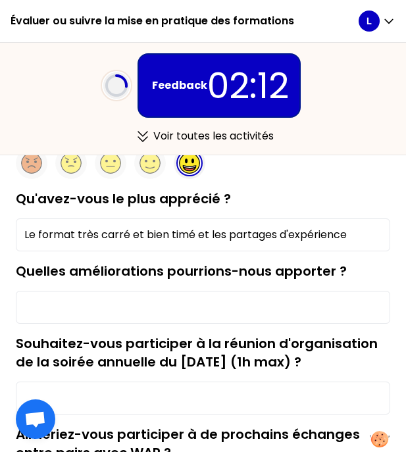
click at [102, 306] on input "Quelles améliorations pourrions-nous apporter ?" at bounding box center [203, 307] width 374 height 33
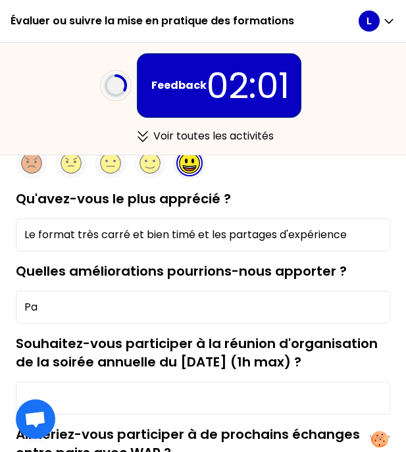
type input "P"
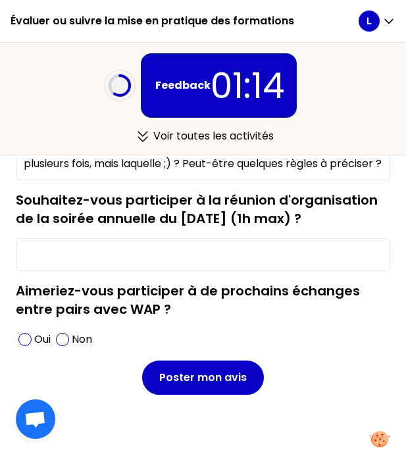
scroll to position [215, 0]
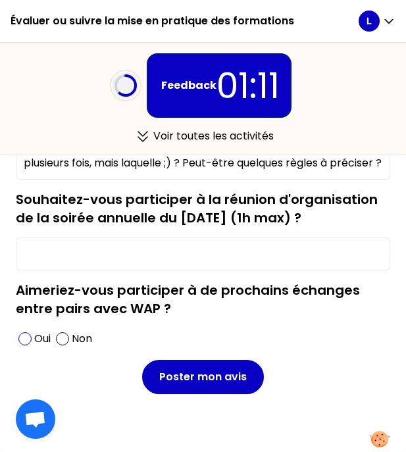
type input "A la prise de notes, une fausse manip m'a fait remonter en haut de la page plus…"
click at [132, 259] on input "Souhaitez-vous participer à la réunion d'organisation de la soirée annuelle du …" at bounding box center [203, 253] width 374 height 33
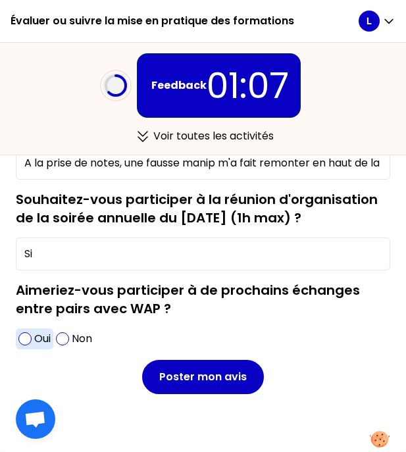
click at [22, 336] on span at bounding box center [24, 338] width 13 height 13
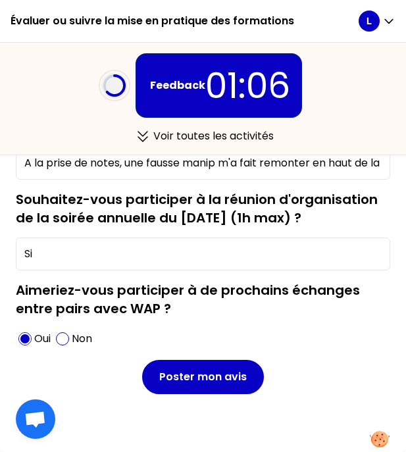
click at [80, 251] on input "Si" at bounding box center [203, 253] width 374 height 33
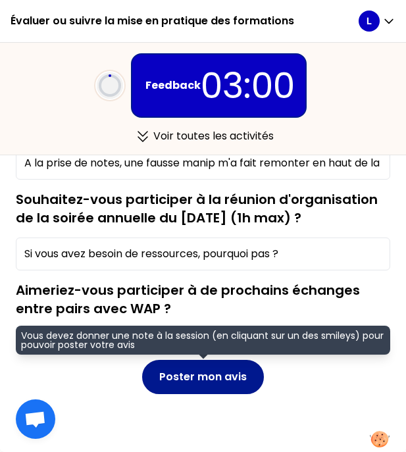
type input "Si vous avez besoin de ressources, pourquoi pas ?"
click at [203, 381] on button "Poster mon avis" at bounding box center [203, 377] width 122 height 34
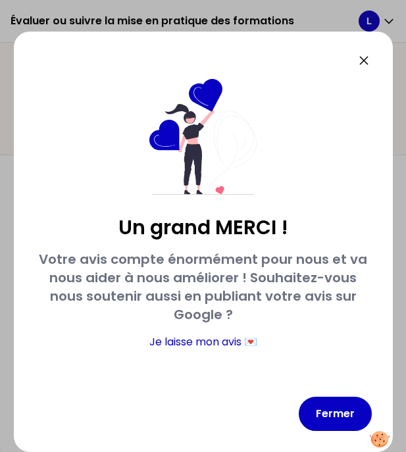
click at [364, 62] on icon at bounding box center [364, 61] width 16 height 16
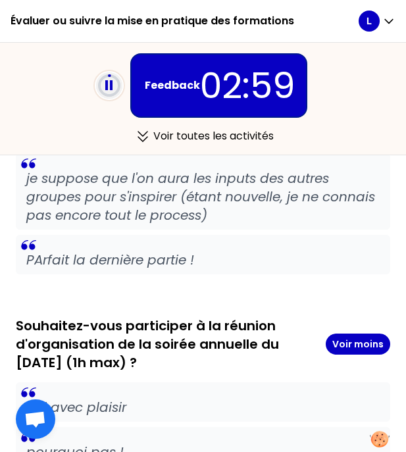
scroll to position [2072, 0]
